Goal: Transaction & Acquisition: Purchase product/service

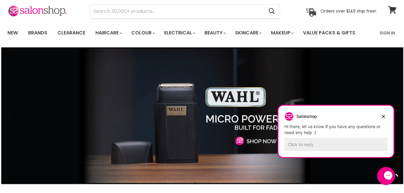
scroll to position [21, 0]
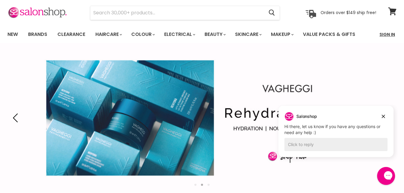
click at [392, 34] on link "Sign In" at bounding box center [387, 34] width 23 height 13
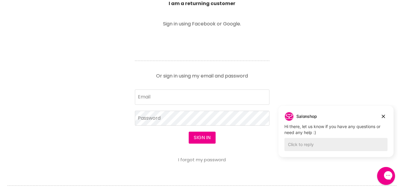
scroll to position [224, 0]
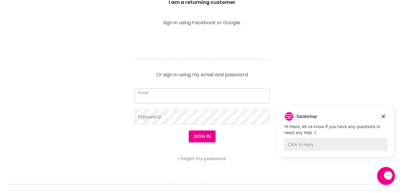
click at [202, 97] on input "Email" at bounding box center [202, 95] width 134 height 15
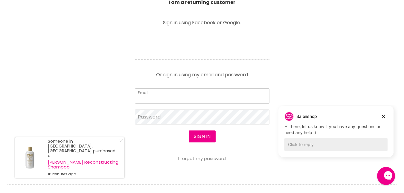
click at [199, 97] on input "Email" at bounding box center [202, 95] width 134 height 15
type input "Honeybunch9999@yahoo.ca"
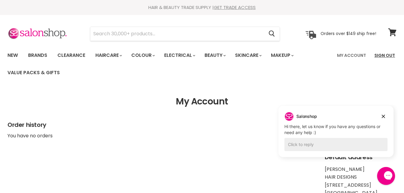
click at [384, 56] on link "Sign Out" at bounding box center [385, 55] width 28 height 13
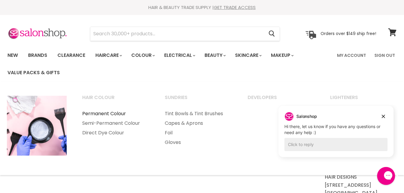
click at [105, 113] on link "Permanent Colour" at bounding box center [115, 114] width 81 height 10
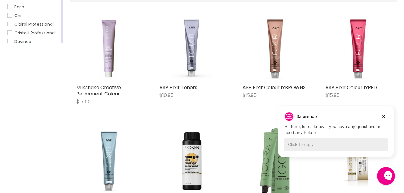
scroll to position [168, 0]
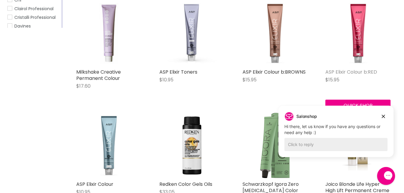
click at [360, 71] on link "ASP Elixir Colour b:RED" at bounding box center [351, 71] width 52 height 7
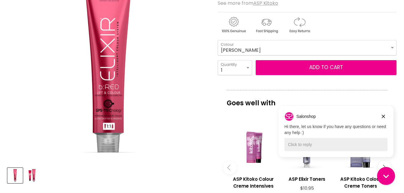
scroll to position [131, 0]
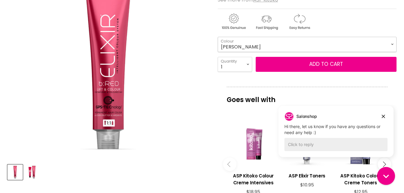
click at [392, 44] on select "COOPER MAGNETA RED RED COPPER RED VIOLET" at bounding box center [307, 44] width 179 height 15
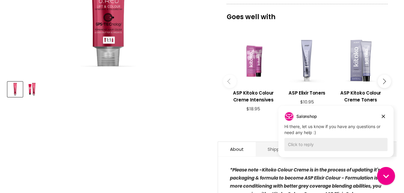
scroll to position [209, 0]
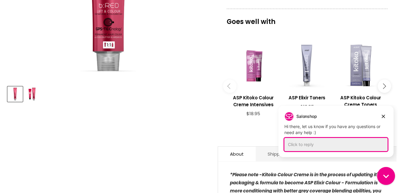
click at [304, 145] on div "Click to reply" at bounding box center [335, 144] width 103 height 13
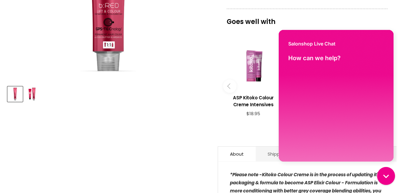
scroll to position [0, 0]
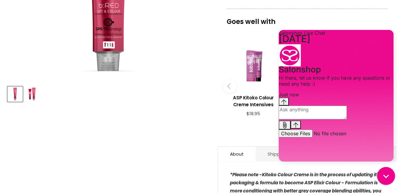
click at [337, 119] on textarea "live chat message input" at bounding box center [312, 112] width 68 height 14
type textarea "is there an intro kit for the ifiniti colour line"
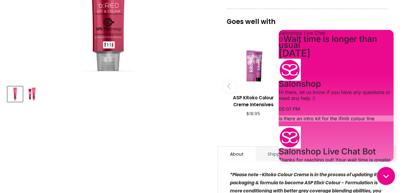
scroll to position [68, 0]
drag, startPoint x: 390, startPoint y: 95, endPoint x: 676, endPoint y: 163, distance: 293.3
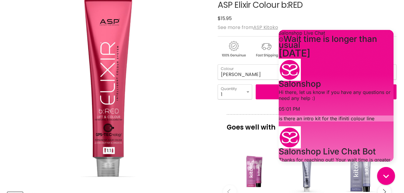
scroll to position [0, 0]
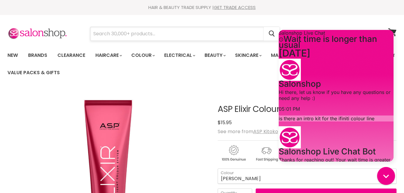
click at [194, 34] on input "Search" at bounding box center [176, 34] width 173 height 14
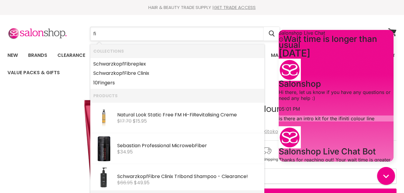
type input "f"
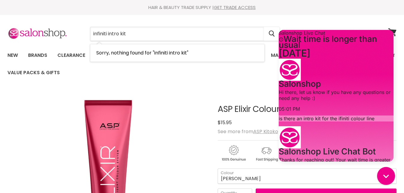
drag, startPoint x: 126, startPoint y: 34, endPoint x: 79, endPoint y: 33, distance: 47.2
click at [79, 33] on div "infiniti intro kit Cancel" at bounding box center [185, 34] width 220 height 14
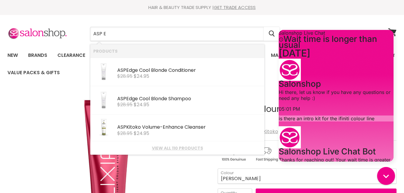
type input "ASP EL"
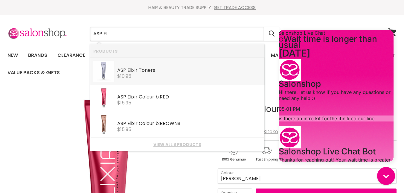
click at [125, 71] on b "ASP" at bounding box center [121, 70] width 9 height 7
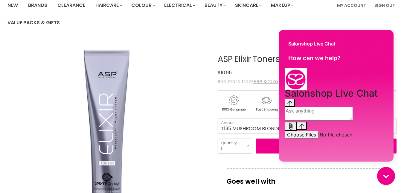
scroll to position [55, 0]
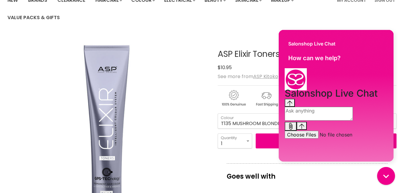
click at [322, 120] on textarea "live chat message input" at bounding box center [318, 114] width 68 height 14
type textarea "ELIXER INTRO"
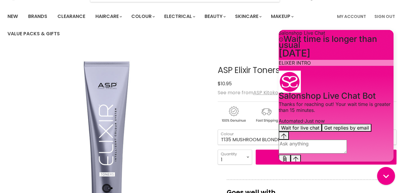
scroll to position [34, 0]
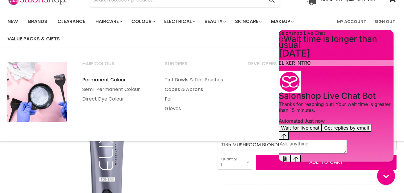
click at [112, 78] on link "Permanent Colour" at bounding box center [115, 80] width 81 height 10
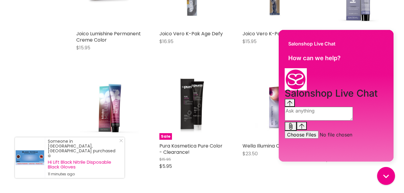
scroll to position [1231, 0]
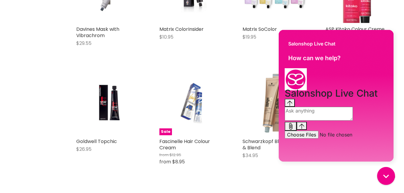
scroll to position [1571, 0]
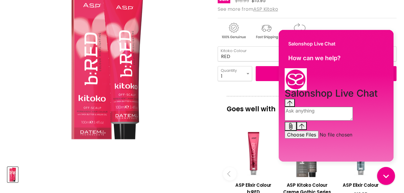
scroll to position [131, 0]
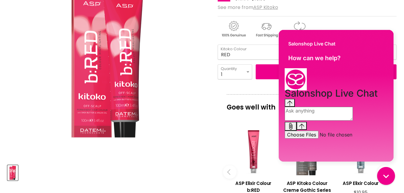
click at [183, 50] on div "Click or scroll to zoom Tap or pinch to zoom" at bounding box center [107, 59] width 200 height 200
click at [182, 132] on div "Click or scroll to zoom Tap or pinch to zoom" at bounding box center [107, 59] width 200 height 200
click at [192, 132] on div "Click or scroll to zoom Tap or pinch to zoom" at bounding box center [107, 59] width 200 height 200
click at [364, 17] on div "Main content" at bounding box center [307, 27] width 179 height 23
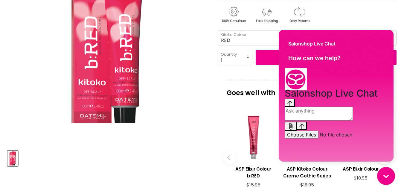
scroll to position [160, 0]
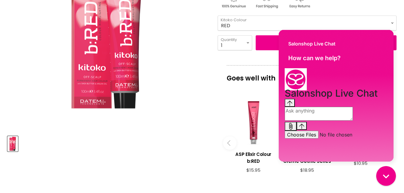
click at [390, 173] on div "Gorgias live chat" at bounding box center [385, 175] width 13 height 13
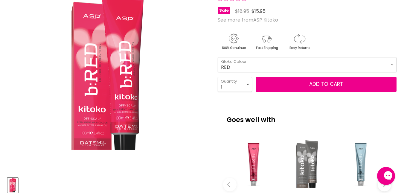
scroll to position [120, 0]
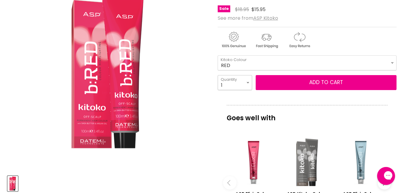
click at [247, 81] on select "1 2 3 4 5 6 7 8 9 10+" at bounding box center [235, 82] width 34 height 15
select select "3"
click at [218, 75] on select "1 2 3 4 5 6 7 8 9 10+" at bounding box center [235, 82] width 34 height 15
type input "3"
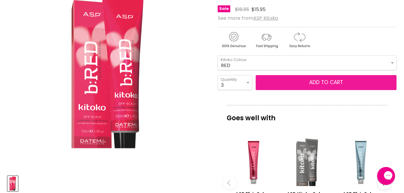
click at [289, 81] on button "Add to cart" at bounding box center [325, 82] width 141 height 15
click at [290, 85] on button "Add to cart" at bounding box center [325, 82] width 141 height 15
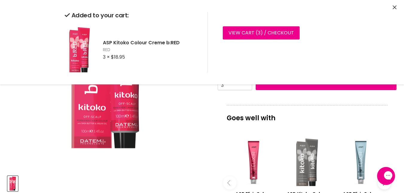
click at [191, 114] on div "Click or scroll to zoom Tap or pinch to zoom" at bounding box center [107, 70] width 200 height 200
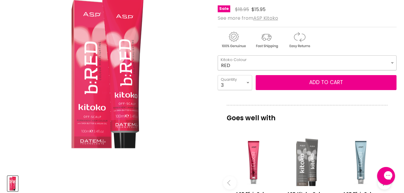
click at [392, 62] on select "RED RED COPPER COPPER RED VIOLET MAGENTA" at bounding box center [307, 62] width 179 height 15
click at [218, 55] on select "RED RED COPPER COPPER RED VIOLET MAGENTA" at bounding box center [307, 62] width 179 height 15
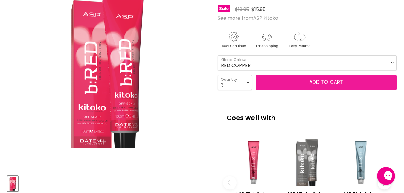
click at [285, 82] on button "Add to cart" at bounding box center [325, 82] width 141 height 15
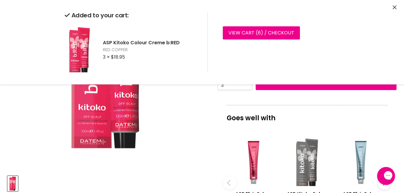
click at [202, 108] on div "Click or scroll to zoom Tap or pinch to zoom" at bounding box center [107, 70] width 200 height 200
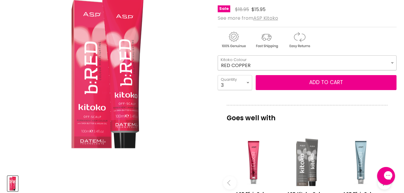
click at [393, 62] on select "RED RED COPPER COPPER RED VIOLET MAGENTA" at bounding box center [307, 62] width 179 height 15
click at [218, 55] on select "RED RED COPPER COPPER RED VIOLET MAGENTA" at bounding box center [307, 62] width 179 height 15
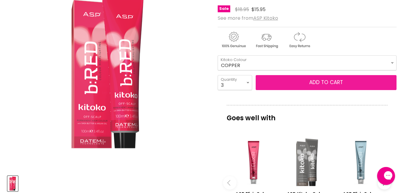
click at [313, 86] on button "Add to cart" at bounding box center [325, 82] width 141 height 15
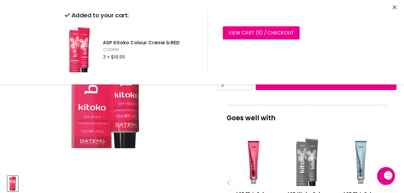
click at [192, 118] on div "Click or scroll to zoom Tap or pinch to zoom" at bounding box center [107, 70] width 200 height 200
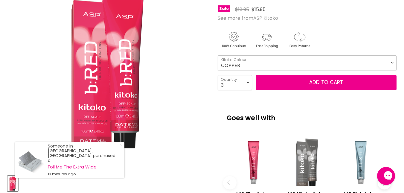
click at [390, 62] on select "RED RED COPPER COPPER RED VIOLET MAGENTA" at bounding box center [307, 62] width 179 height 15
click at [218, 55] on select "RED RED COPPER COPPER RED VIOLET MAGENTA" at bounding box center [307, 62] width 179 height 15
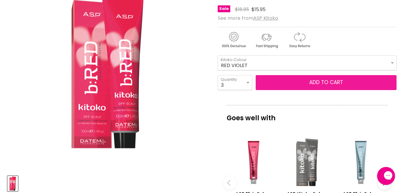
click at [293, 83] on button "Add to cart" at bounding box center [325, 82] width 141 height 15
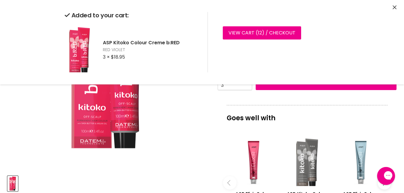
click at [203, 119] on div "Click or scroll to zoom Tap or pinch to zoom" at bounding box center [107, 70] width 200 height 200
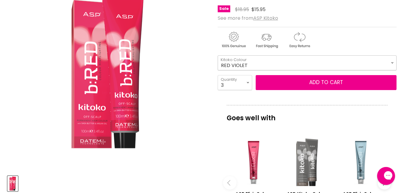
click at [393, 62] on select "RED RED COPPER COPPER RED VIOLET MAGENTA" at bounding box center [307, 62] width 179 height 15
click at [218, 55] on select "RED RED COPPER COPPER RED VIOLET MAGENTA" at bounding box center [307, 62] width 179 height 15
select select "MAGENTA"
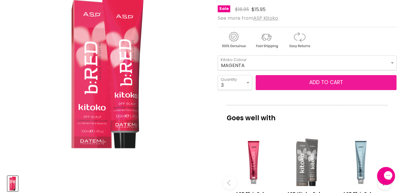
click at [337, 82] on button "Add to cart" at bounding box center [325, 82] width 141 height 15
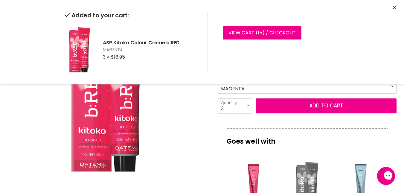
scroll to position [100, 0]
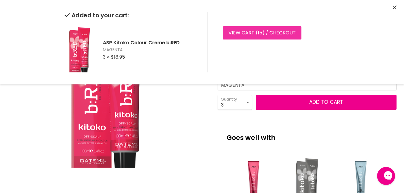
click at [249, 33] on link "View cart ( 15 ) / Checkout" at bounding box center [262, 32] width 79 height 13
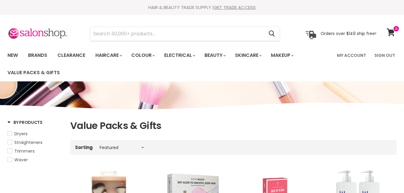
select select "manual"
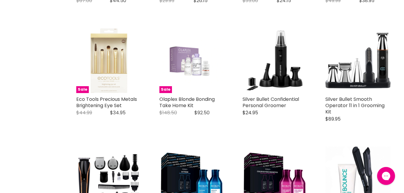
scroll to position [836, 0]
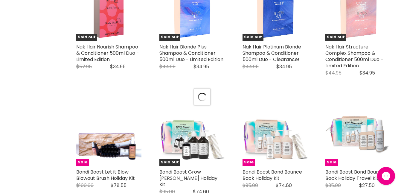
select select "manual"
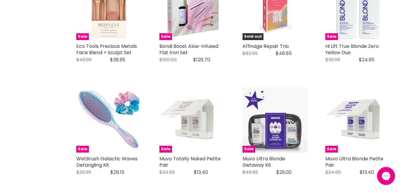
scroll to position [2106, 0]
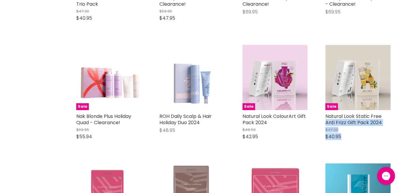
drag, startPoint x: 403, startPoint y: 125, endPoint x: 402, endPoint y: 106, distance: 19.4
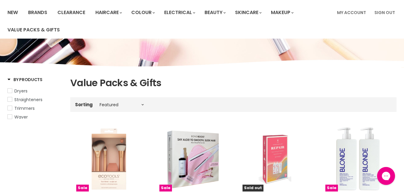
scroll to position [0, 0]
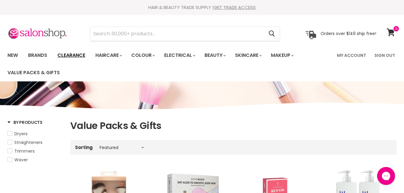
click at [74, 55] on link "Clearance" at bounding box center [71, 55] width 37 height 13
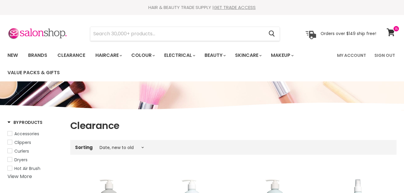
select select "created-descending"
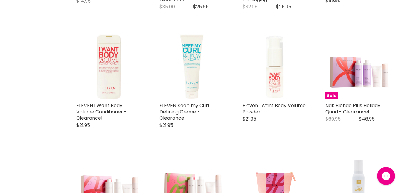
scroll to position [833, 0]
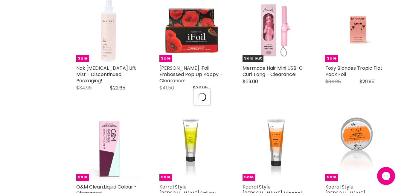
select select "created-descending"
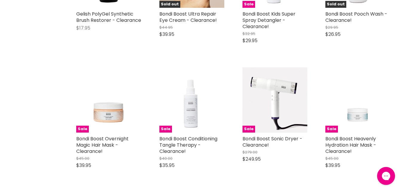
scroll to position [2519, 0]
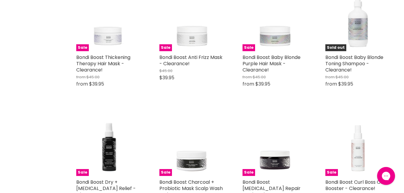
select select "created-descending"
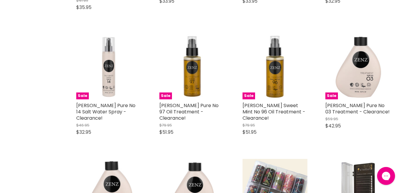
scroll to position [3965, 0]
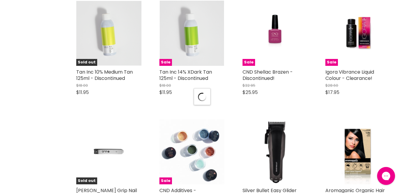
scroll to position [4368, 0]
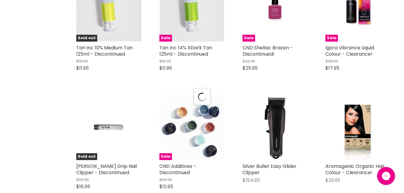
select select "created-descending"
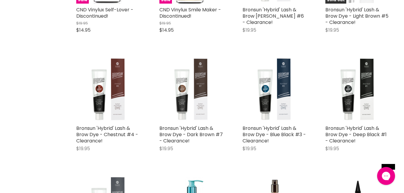
scroll to position [5800, 0]
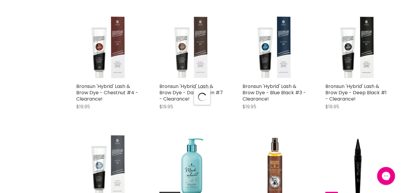
scroll to position [5895, 0]
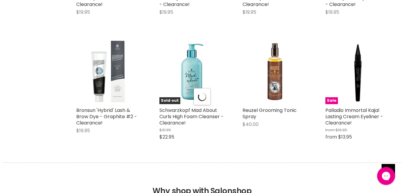
select select "created-descending"
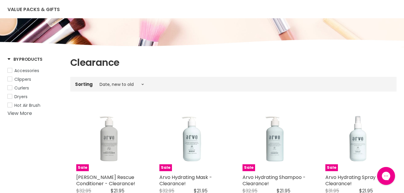
scroll to position [0, 0]
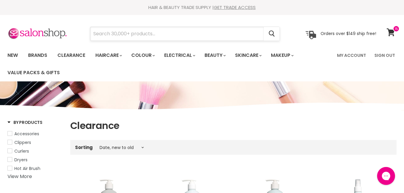
click at [154, 34] on input "Search" at bounding box center [176, 34] width 173 height 14
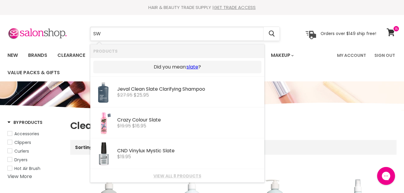
type input "S"
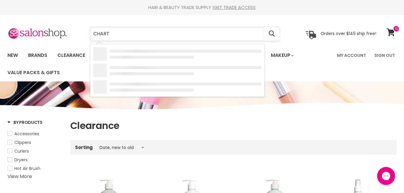
type input "CHARTS"
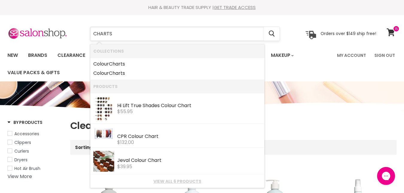
click at [144, 33] on input "CHARTS" at bounding box center [176, 34] width 173 height 14
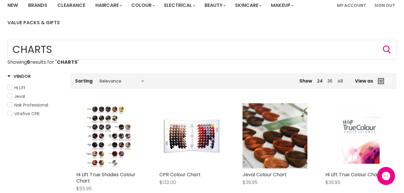
scroll to position [49, 0]
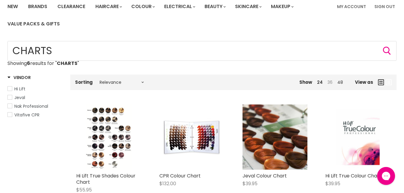
click at [331, 81] on link "36" at bounding box center [329, 82] width 5 height 6
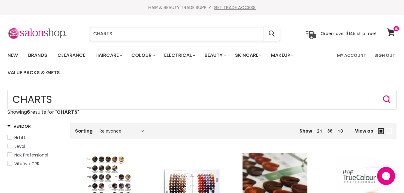
click at [119, 33] on input "CHARTS" at bounding box center [176, 34] width 173 height 14
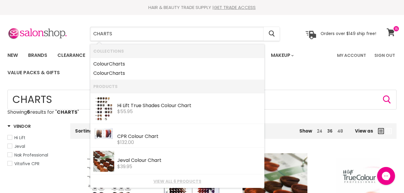
type input "CHARTS"
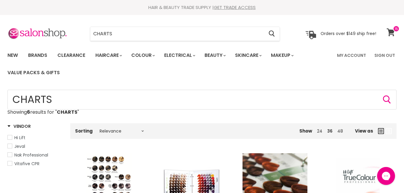
click at [391, 33] on icon at bounding box center [390, 32] width 8 height 8
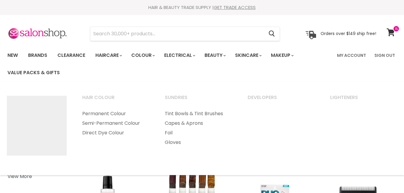
select select "created-descending"
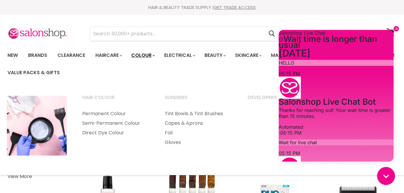
scroll to position [154, 0]
click at [103, 113] on link "Permanent Colour" at bounding box center [115, 114] width 81 height 10
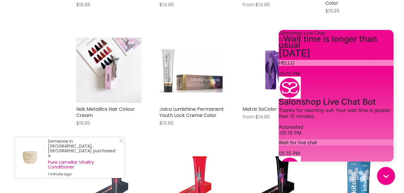
scroll to position [592, 0]
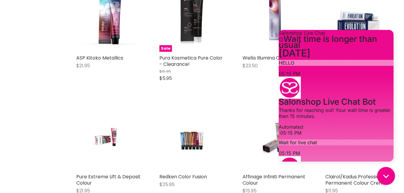
scroll to position [1320, 0]
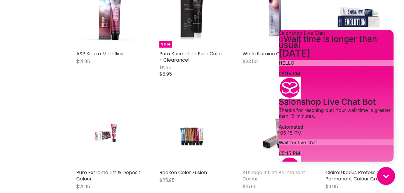
click at [269, 178] on link "Affinage Infiniti Permanent Colour" at bounding box center [273, 175] width 63 height 13
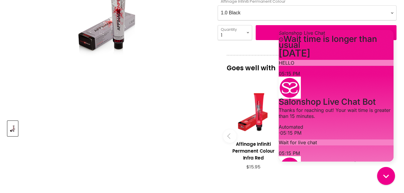
scroll to position [173, 0]
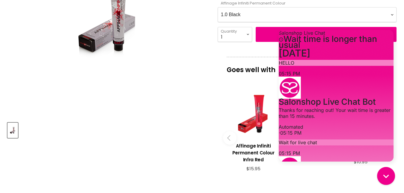
click at [392, 14] on Colour-0-0 "1.0 Black 2.0 Very Dark Brown 3.0 Dark Brown 3.66 Dark Burgundy Brown 4.0 Mediu…" at bounding box center [307, 14] width 179 height 15
click at [151, 81] on img "Affinage Infiniti Permanent Colour image. Click or Scroll to Zoom." at bounding box center [107, 16] width 105 height 157
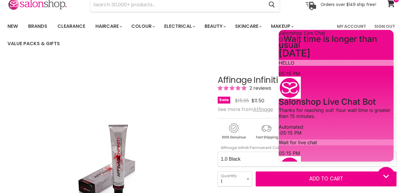
scroll to position [27, 0]
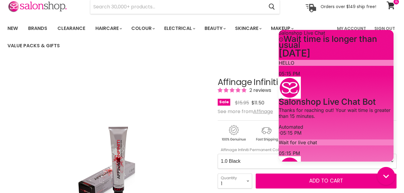
click at [259, 91] on span "2 reviews" at bounding box center [259, 90] width 24 height 7
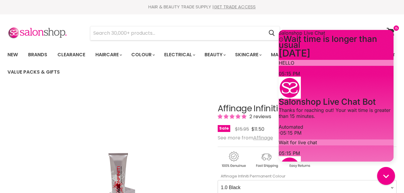
scroll to position [125, 0]
click at [337, 20] on section "Menu Cancel" at bounding box center [202, 30] width 404 height 32
click at [384, 176] on icon "Gorgias live chat" at bounding box center [385, 175] width 7 height 7
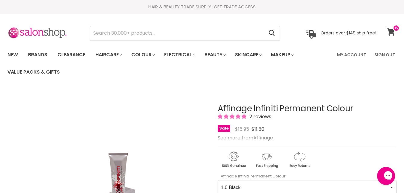
click at [392, 33] on icon at bounding box center [390, 32] width 8 height 8
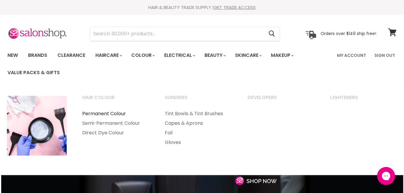
click at [103, 113] on link "Permanent Colour" at bounding box center [115, 114] width 81 height 10
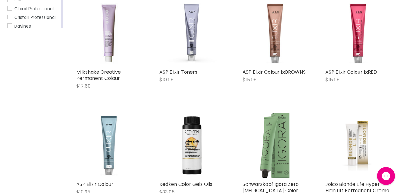
scroll to position [172, 0]
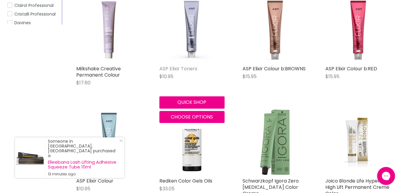
click at [180, 68] on link "ASP Elixir Toners" at bounding box center [178, 68] width 38 height 7
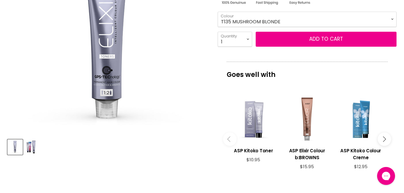
scroll to position [158, 0]
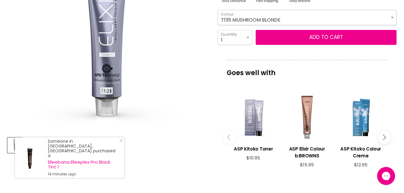
click at [391, 17] on select "T135 MUSHROOM BLONDE T2 PEARL BLONDE T21 ICE BLONDE T21S SUPER ICE BLONDE T22 L…" at bounding box center [307, 17] width 179 height 15
click at [391, 18] on select "T135 MUSHROOM BLONDE T2 PEARL BLONDE T21 ICE BLONDE T21S SUPER ICE BLONDE T22 L…" at bounding box center [307, 17] width 179 height 15
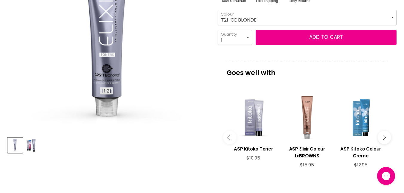
click at [218, 10] on select "T135 MUSHROOM BLONDE T2 PEARL BLONDE T21 ICE BLONDE T21S SUPER ICE BLONDE T22 L…" at bounding box center [307, 17] width 179 height 15
select select "T21 ICE BLONDE"
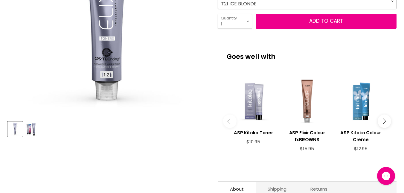
scroll to position [178, 0]
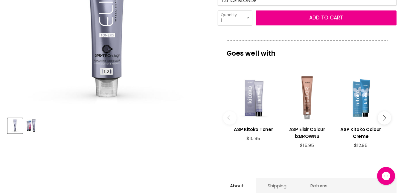
click at [308, 128] on h3 "ASP Elixir Colour b:BROWNS" at bounding box center [307, 133] width 48 height 14
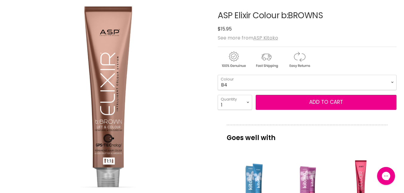
scroll to position [100, 0]
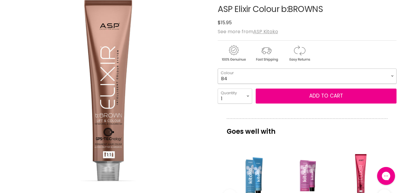
click at [393, 75] on select "B4 B6 B8" at bounding box center [307, 75] width 179 height 15
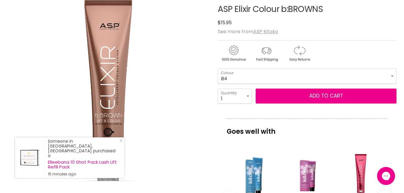
click at [186, 76] on img "ASP Elixir Colour b:BROWNS image. Click or Scroll to Zoom." at bounding box center [107, 90] width 200 height 200
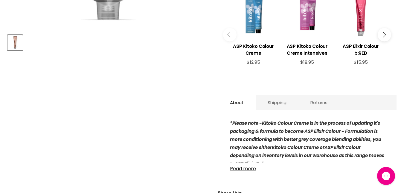
scroll to position [266, 0]
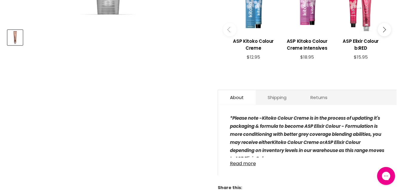
click at [364, 28] on div "Main content" at bounding box center [360, 9] width 48 height 48
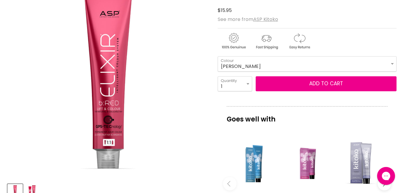
scroll to position [107, 0]
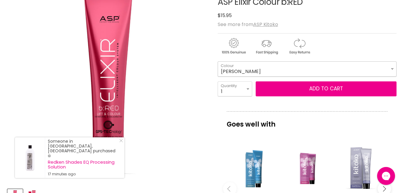
click at [391, 68] on select "COOPER MAGNETA RED RED COPPER RED VIOLET" at bounding box center [307, 68] width 179 height 15
click at [218, 61] on select "COOPER MAGNETA RED RED COPPER RED VIOLET" at bounding box center [307, 68] width 179 height 15
select select "RED"
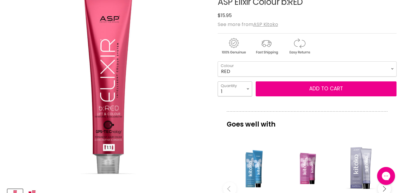
click at [248, 88] on select "1 2 3 4 5 6 7 8 9 10+" at bounding box center [235, 88] width 34 height 15
select select "4"
click at [218, 81] on select "1 2 3 4 5 6 7 8 9 10+" at bounding box center [235, 88] width 34 height 15
type input "4"
click at [244, 14] on div "$15.95 $15.95" at bounding box center [307, 15] width 179 height 8
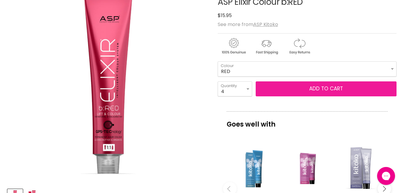
click at [296, 89] on button "Add to cart" at bounding box center [325, 88] width 141 height 15
click at [299, 87] on button "Add to cart" at bounding box center [325, 88] width 141 height 15
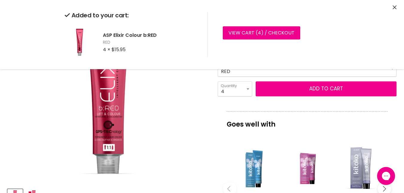
click at [403, 118] on section "Click or scroll to zoom Tap or pinch to zoom" at bounding box center [202, 190] width 404 height 414
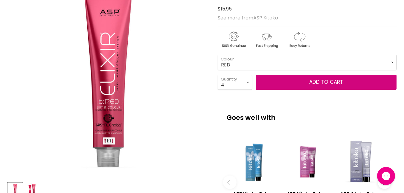
scroll to position [119, 0]
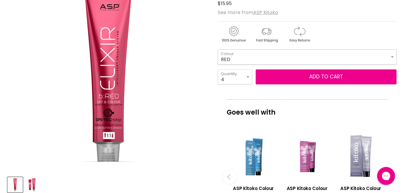
click at [391, 56] on select "COOPER MAGNETA RED RED COPPER RED VIOLET" at bounding box center [307, 56] width 179 height 15
click at [218, 49] on select "COOPER MAGNETA RED RED COPPER RED VIOLET" at bounding box center [307, 56] width 179 height 15
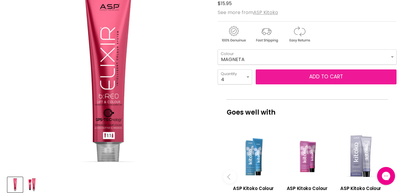
click at [309, 79] on button "Add to cart" at bounding box center [325, 76] width 141 height 15
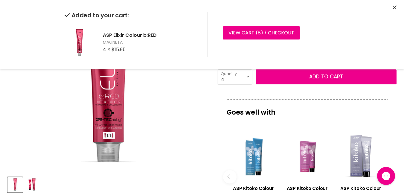
click at [342, 110] on p "Goes well with" at bounding box center [306, 109] width 161 height 20
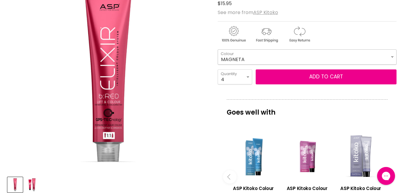
click at [392, 57] on select "COOPER MAGNETA RED RED COPPER RED VIOLET" at bounding box center [307, 56] width 179 height 15
click at [218, 49] on select "COOPER MAGNETA RED RED COPPER RED VIOLET" at bounding box center [307, 56] width 179 height 15
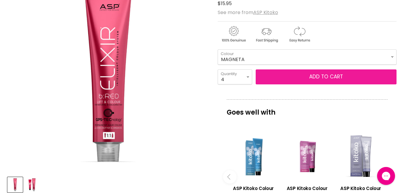
click at [363, 79] on button "Add to cart" at bounding box center [325, 76] width 141 height 15
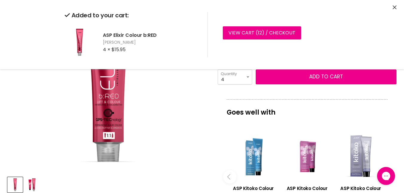
click at [358, 101] on p "Goes well with" at bounding box center [306, 109] width 161 height 20
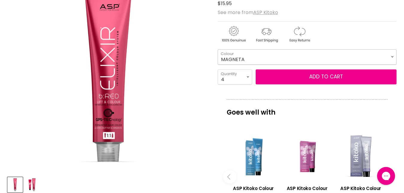
click at [392, 56] on select "COOPER MAGNETA RED RED COPPER RED VIOLET" at bounding box center [307, 56] width 179 height 15
click at [218, 49] on select "COOPER MAGNETA RED RED COPPER RED VIOLET" at bounding box center [307, 56] width 179 height 15
select select "RED COPPER"
click at [248, 77] on select "1 2 3 4 5 6 7 8 9 10+" at bounding box center [235, 76] width 34 height 15
select select "3"
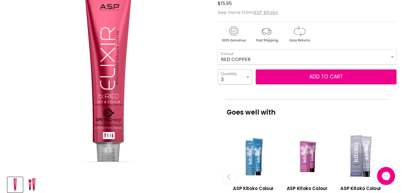
click at [218, 69] on select "1 2 3 4 5 6 7 8 9 10+" at bounding box center [235, 76] width 34 height 15
type input "3"
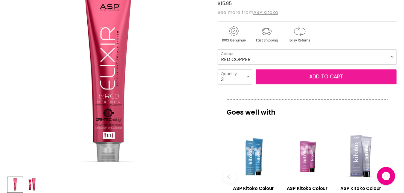
click at [343, 77] on button "Add to cart" at bounding box center [325, 76] width 141 height 15
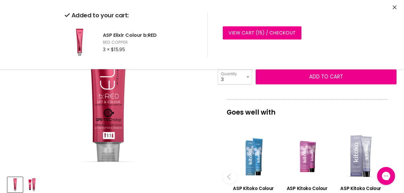
click at [395, 109] on div "Goes well with imageUrl ASP Kitoko Colour Creme Rockstar Reds $12.95 imageUrl A…" at bounding box center [307, 163] width 179 height 129
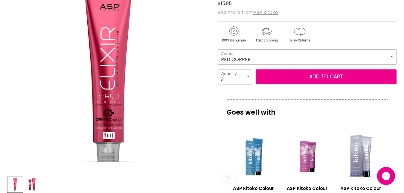
click at [392, 57] on select "COOPER MAGNETA RED RED COPPER RED VIOLET" at bounding box center [307, 56] width 179 height 15
click at [218, 49] on select "COOPER MAGNETA RED RED COPPER RED VIOLET" at bounding box center [307, 56] width 179 height 15
select select "RED VIOLET"
click at [247, 77] on select "1 2 3 4 5 6 7 8 9 10+" at bounding box center [235, 76] width 34 height 15
select select "4"
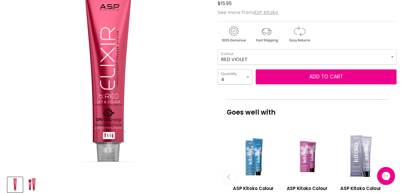
click at [218, 69] on select "1 2 3 4 5 6 7 8 9 10+" at bounding box center [235, 76] width 34 height 15
type input "4"
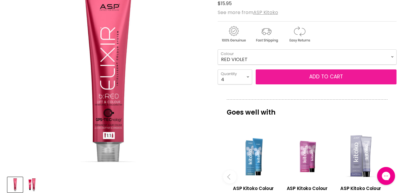
click at [335, 74] on button "Add to cart" at bounding box center [325, 76] width 141 height 15
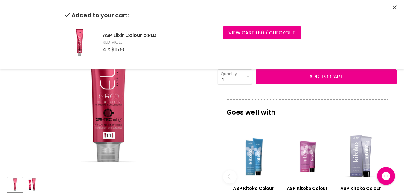
click at [327, 110] on p "Goes well with" at bounding box center [306, 109] width 161 height 20
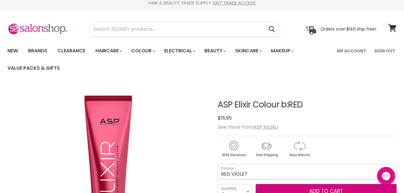
scroll to position [1, 0]
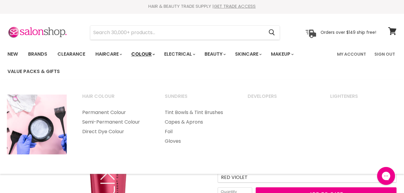
click at [144, 53] on link "Colour" at bounding box center [143, 54] width 32 height 13
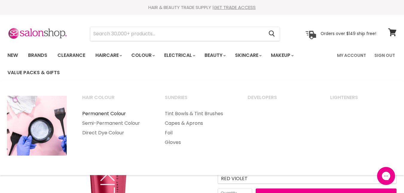
click at [116, 116] on link "Permanent Colour" at bounding box center [115, 114] width 81 height 10
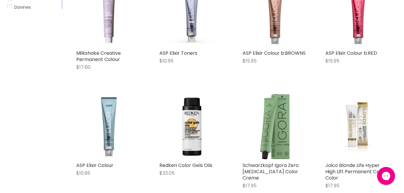
scroll to position [190, 0]
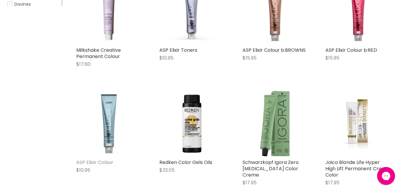
click at [94, 160] on link "ASP Elixir Colour" at bounding box center [94, 162] width 37 height 7
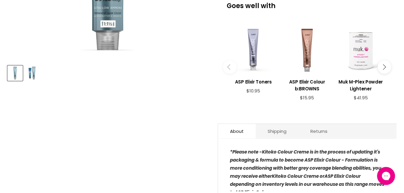
scroll to position [227, 0]
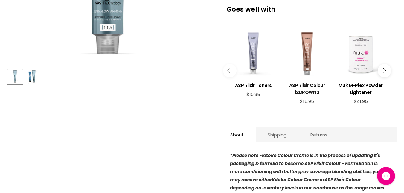
click at [305, 88] on h3 "ASP Elixir Colour b:BROWNS" at bounding box center [307, 89] width 48 height 14
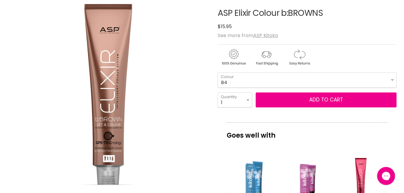
scroll to position [91, 0]
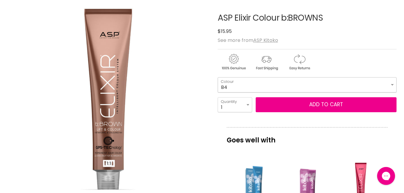
click at [393, 84] on select "B4 B6 B8" at bounding box center [307, 84] width 179 height 15
click at [218, 77] on select "B4 B6 B8" at bounding box center [307, 84] width 179 height 15
click at [248, 104] on select "1 2 3 4 5 6 7 8 9 10+" at bounding box center [235, 104] width 34 height 15
select select "2"
click at [218, 97] on select "1 2 3 4 5 6 7 8 9 10+" at bounding box center [235, 104] width 34 height 15
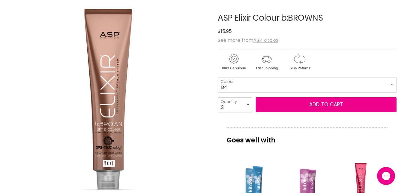
type input "2"
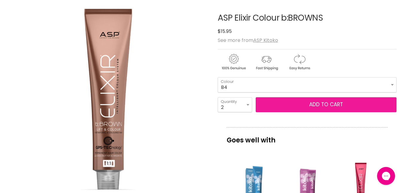
click at [288, 107] on button "Add to cart" at bounding box center [325, 104] width 141 height 15
click at [290, 104] on button "Add to cart" at bounding box center [325, 104] width 141 height 15
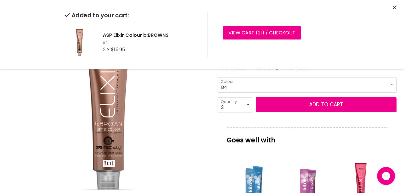
click at [297, 139] on p "Goes well with" at bounding box center [306, 137] width 161 height 20
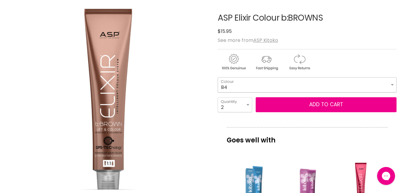
click at [392, 85] on select "B4 B6 B8" at bounding box center [307, 84] width 179 height 15
click at [218, 77] on select "B4 B6 B8" at bounding box center [307, 84] width 179 height 15
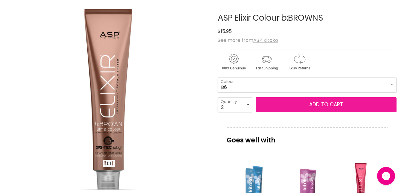
click at [283, 108] on button "Add to cart" at bounding box center [325, 104] width 141 height 15
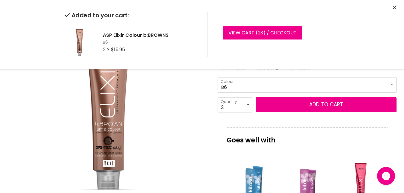
click at [321, 128] on p "Goes well with" at bounding box center [306, 137] width 161 height 20
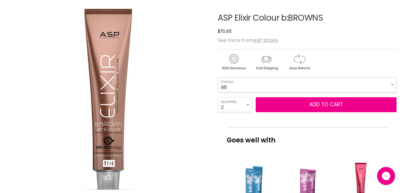
click at [392, 83] on select "B4 B6 B8" at bounding box center [307, 84] width 179 height 15
click at [218, 77] on select "B4 B6 B8" at bounding box center [307, 84] width 179 height 15
select select "B8"
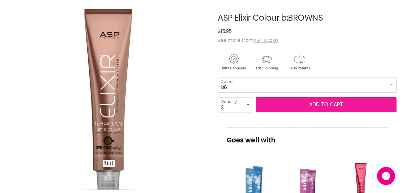
click at [324, 103] on button "Add to cart" at bounding box center [325, 104] width 141 height 15
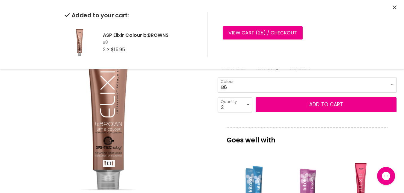
click at [319, 124] on div "ASP Elixir Colour b:BROWNS No reviews $15.95 $15.95 See more from ASP Kitoko B4…" at bounding box center [307, 187] width 179 height 377
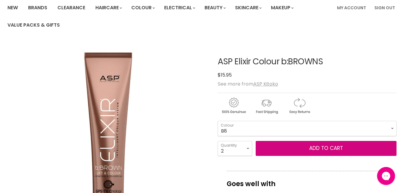
scroll to position [46, 0]
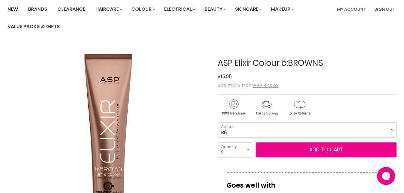
click at [13, 9] on link "New" at bounding box center [12, 9] width 19 height 13
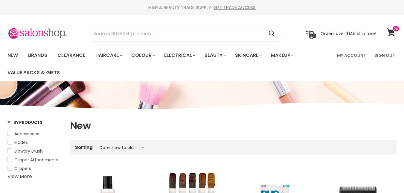
select select "created-descending"
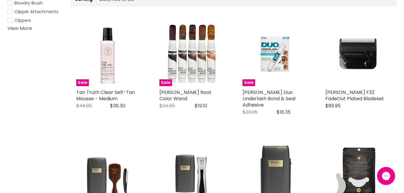
scroll to position [151, 0]
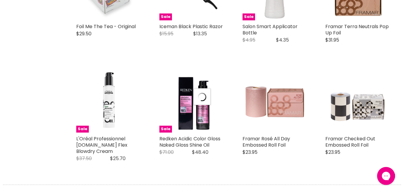
select select "created-descending"
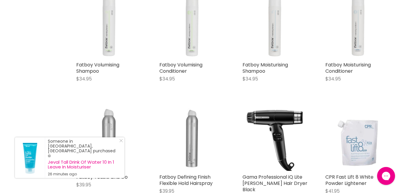
scroll to position [2143, 0]
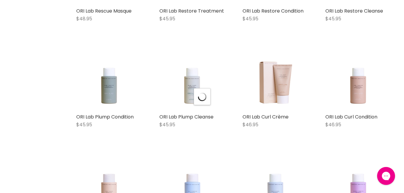
select select "created-descending"
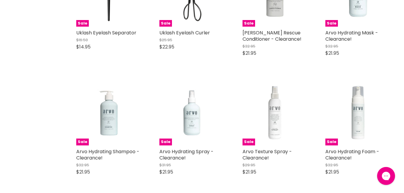
scroll to position [3488, 0]
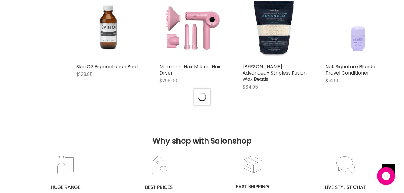
select select "created-descending"
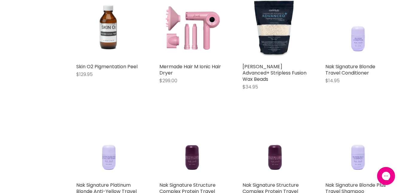
scroll to position [4349, 0]
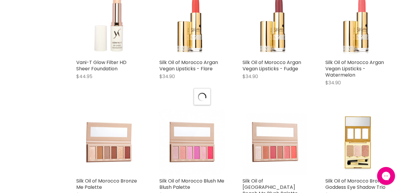
select select "created-descending"
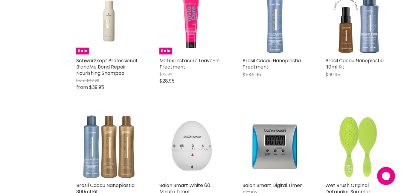
scroll to position [6385, 0]
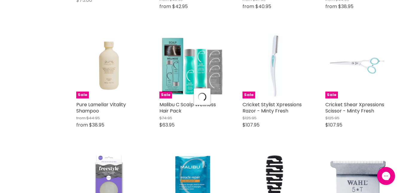
select select "created-descending"
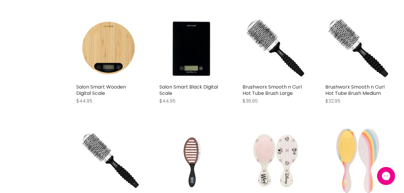
scroll to position [7790, 0]
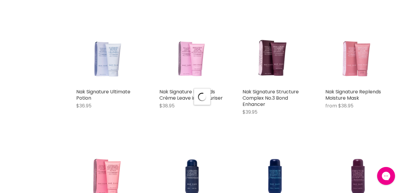
select select "created-descending"
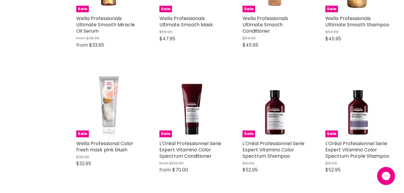
scroll to position [9222, 0]
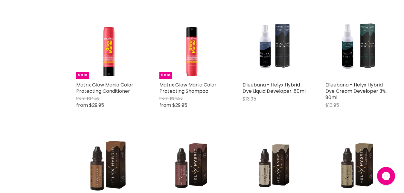
scroll to position [9824, 0]
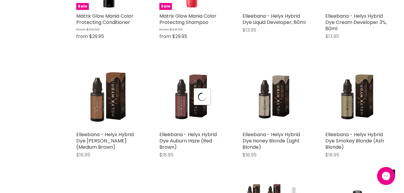
select select "created-descending"
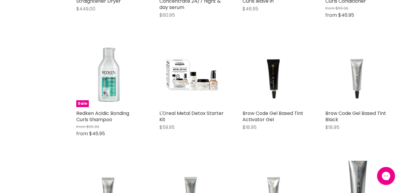
scroll to position [11154, 0]
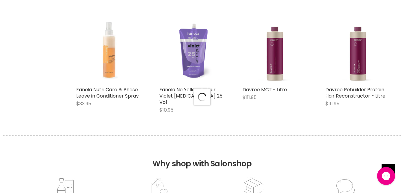
select select "created-descending"
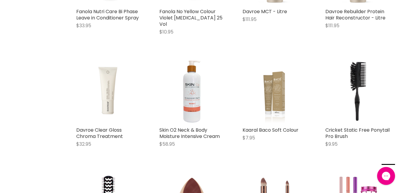
scroll to position [11621, 0]
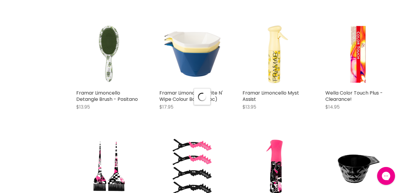
scroll to position [12585, 0]
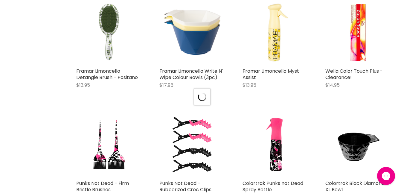
select select "created-descending"
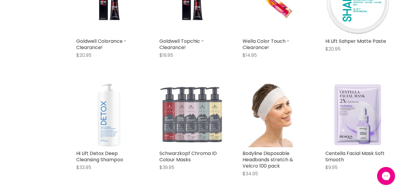
scroll to position [13722, 0]
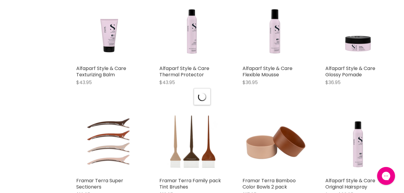
select select "created-descending"
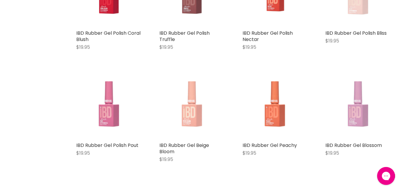
scroll to position [15278, 0]
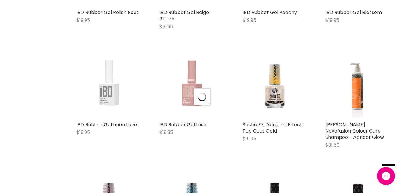
select select "created-descending"
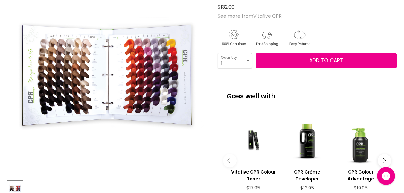
scroll to position [117, 0]
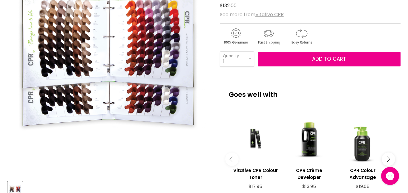
click at [134, 50] on img "CPR Colour Chart image. Click or Scroll to Zoom." at bounding box center [108, 37] width 203 height 128
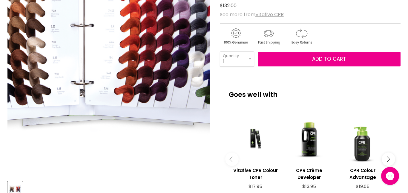
click at [135, 48] on img "CPR Colour Chart image. Click or Scroll to Zoom." at bounding box center [82, 24] width 405 height 255
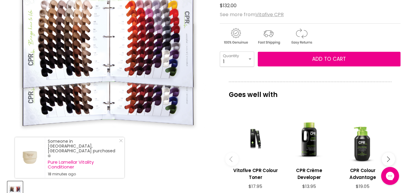
click at [88, 40] on img "CPR Colour Chart image. Click or Scroll to Zoom." at bounding box center [108, 37] width 203 height 128
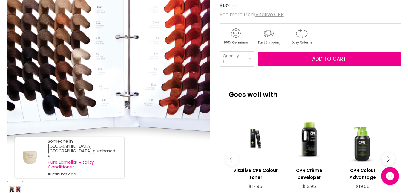
click at [90, 36] on img "CPR Colour Chart image. Click or Scroll to Zoom." at bounding box center [127, 36] width 405 height 255
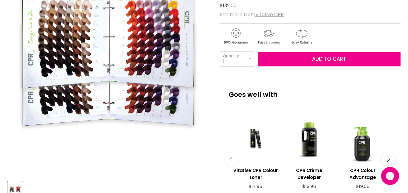
click at [40, 38] on img "CPR Colour Chart image. Click or Scroll to Zoom." at bounding box center [108, 37] width 203 height 128
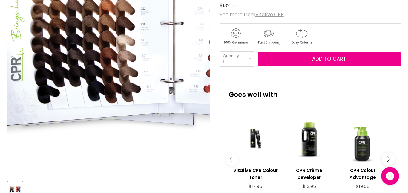
drag, startPoint x: 40, startPoint y: 38, endPoint x: 46, endPoint y: 52, distance: 15.1
click at [46, 52] on img "CPR Colour Chart image. Click or Scroll to Zoom." at bounding box center [172, 22] width 405 height 255
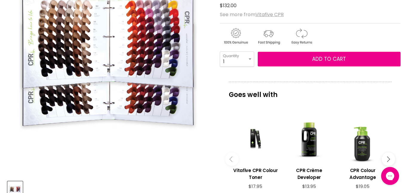
click at [141, 27] on img "CPR Colour Chart image. Click or Scroll to Zoom." at bounding box center [108, 37] width 203 height 128
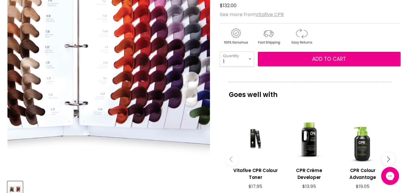
click at [141, 27] on img "CPR Colour Chart image. Click or Scroll to Zoom." at bounding box center [76, 45] width 405 height 255
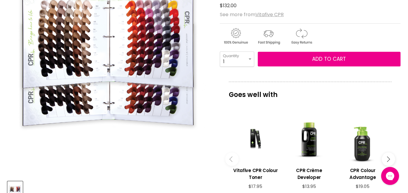
click at [141, 27] on img "CPR Colour Chart image. Click or Scroll to Zoom." at bounding box center [108, 37] width 203 height 128
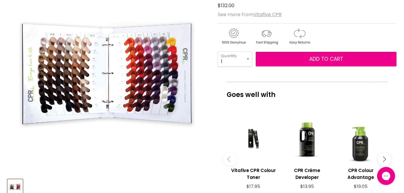
drag, startPoint x: 156, startPoint y: 32, endPoint x: 151, endPoint y: -6, distance: 38.3
drag, startPoint x: 147, startPoint y: 71, endPoint x: 163, endPoint y: -9, distance: 82.0
click at [16, 185] on img "Product thumbnails" at bounding box center [15, 186] width 14 height 9
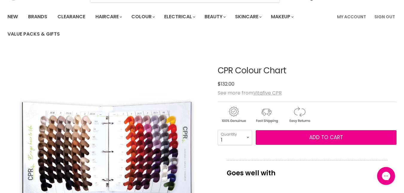
scroll to position [0, 0]
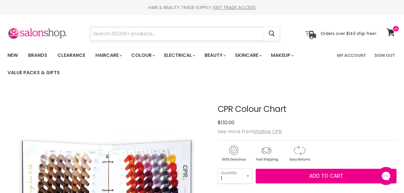
click at [189, 36] on input "Search" at bounding box center [176, 34] width 173 height 14
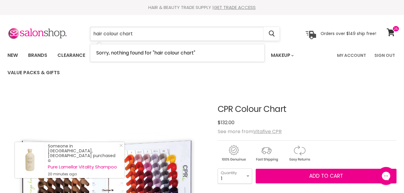
type input "hair colour charts"
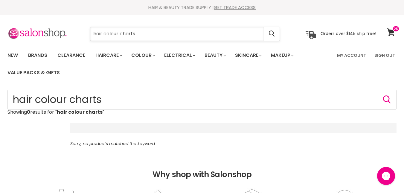
click at [139, 35] on input "hair colour charts" at bounding box center [176, 34] width 173 height 14
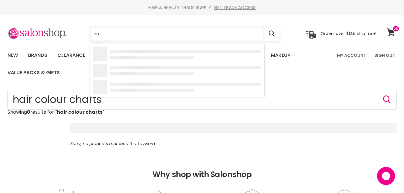
type input "h"
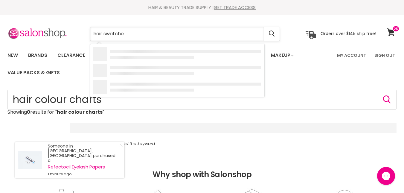
type input "hair swatches"
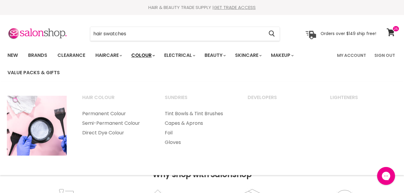
click at [141, 59] on link "Colour" at bounding box center [143, 55] width 32 height 13
click at [96, 133] on link "Direct Dye Colour" at bounding box center [115, 133] width 81 height 10
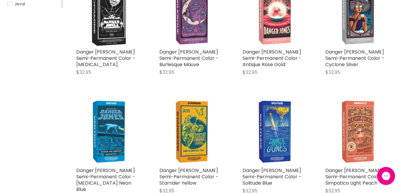
scroll to position [192, 0]
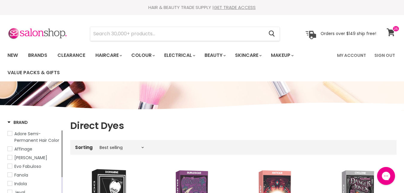
click at [391, 32] on icon at bounding box center [390, 32] width 8 height 8
